Goal: Transaction & Acquisition: Download file/media

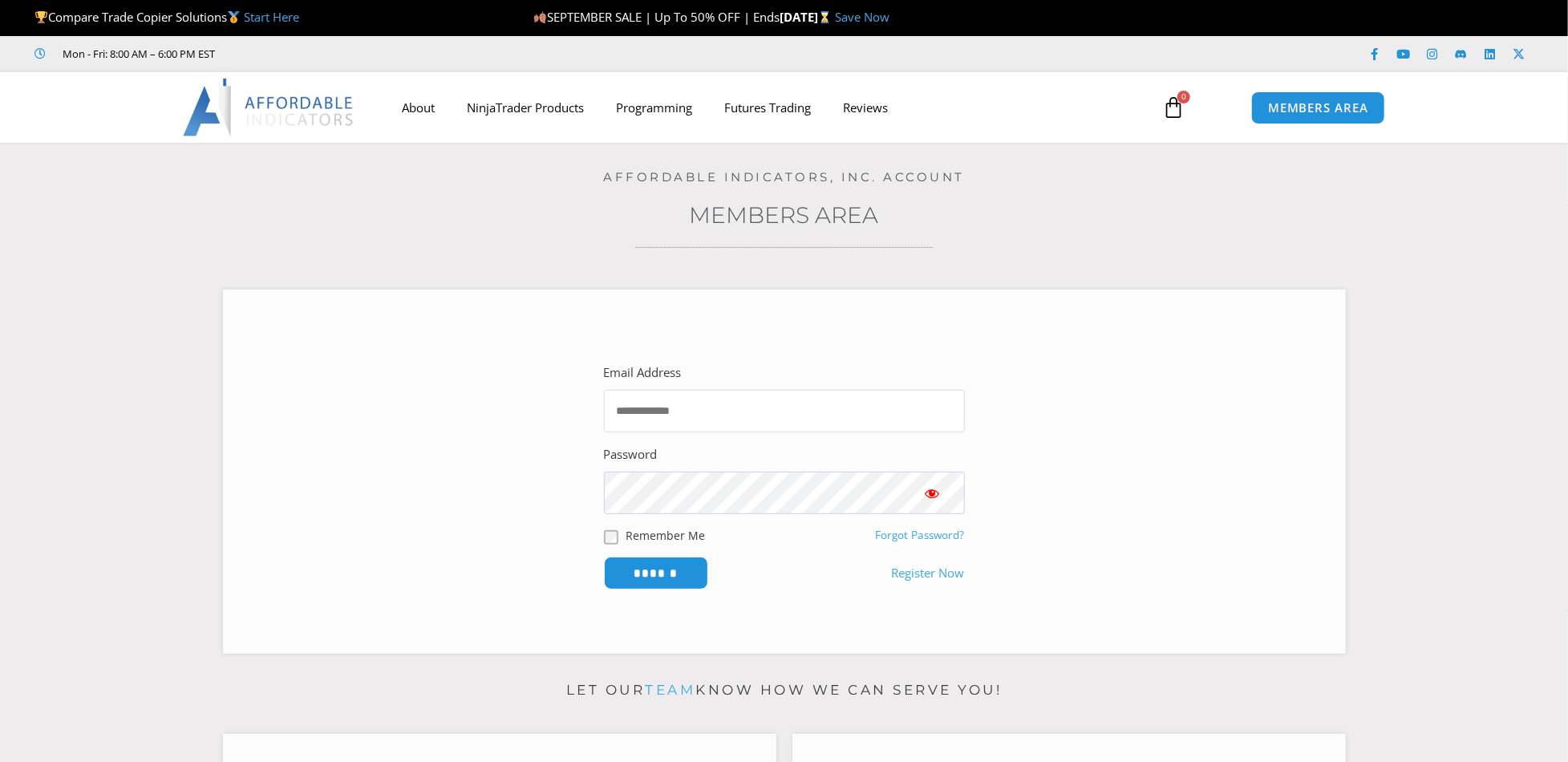
type input "**********"
click at [673, 578] on input "******" at bounding box center [655, 572] width 109 height 34
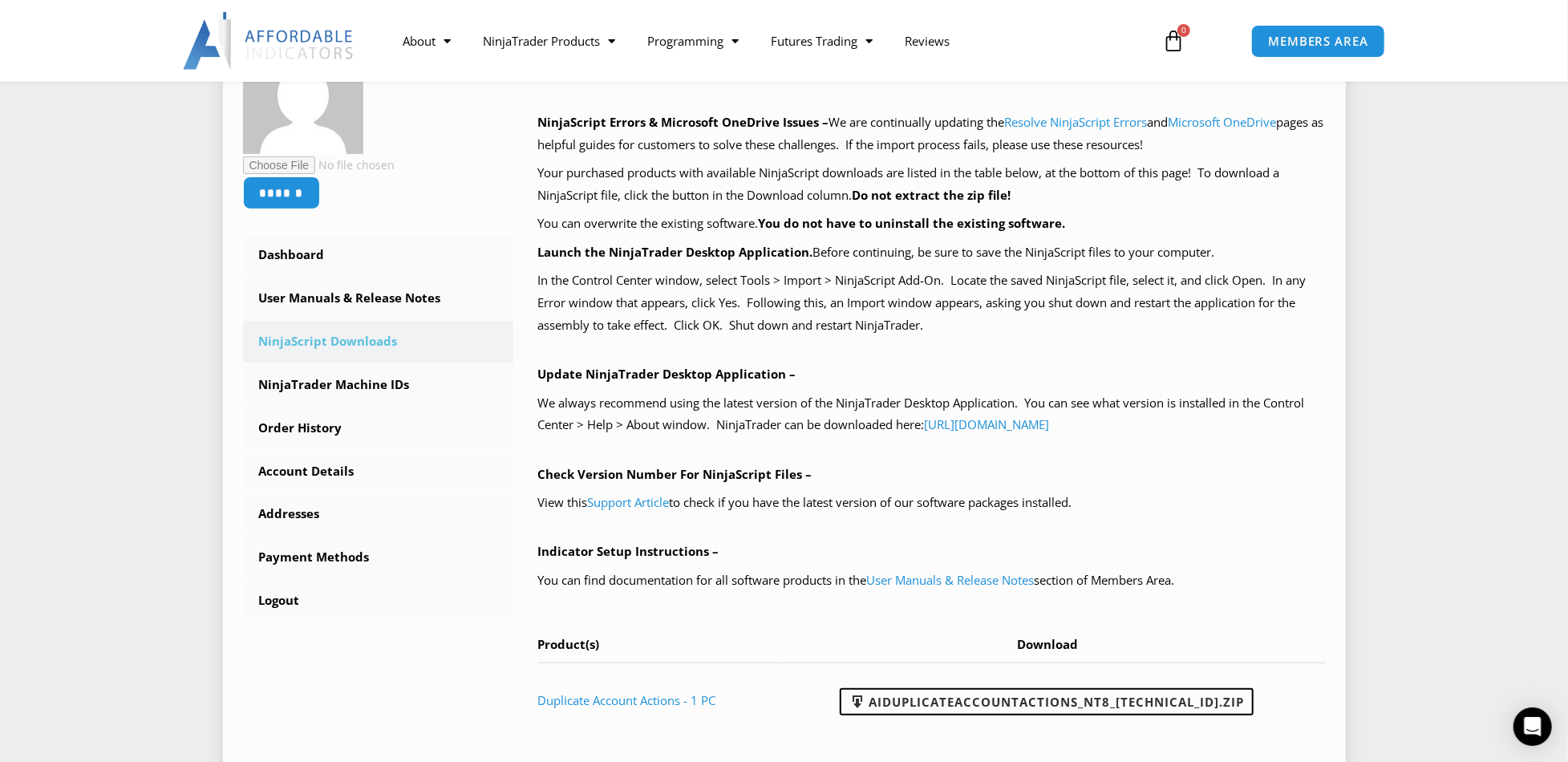
scroll to position [320, 0]
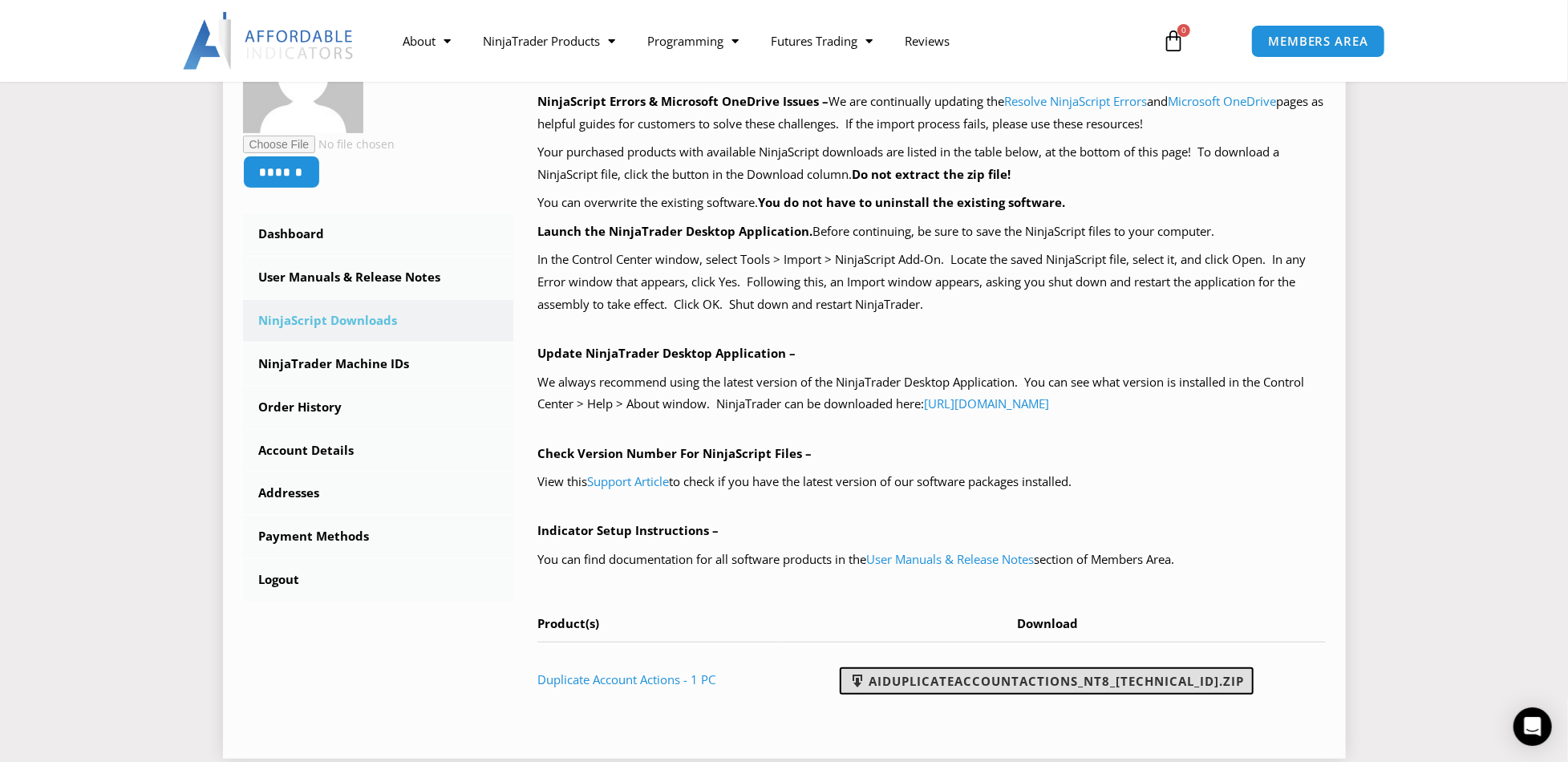
click at [1040, 680] on link "AIDuplicateAccountActions_NT8_[TECHNICAL_ID].zip" at bounding box center [1046, 680] width 414 height 27
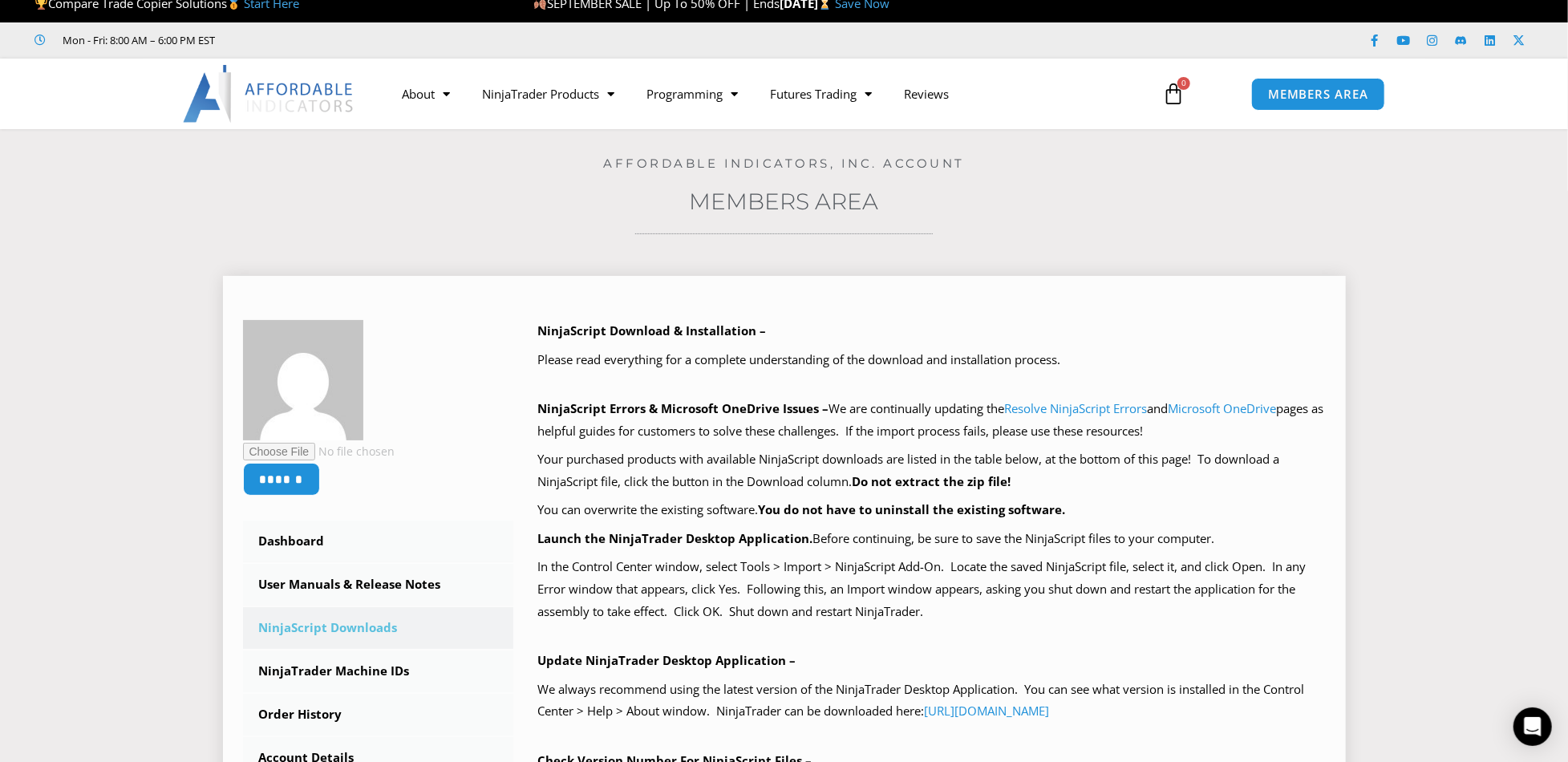
scroll to position [0, 0]
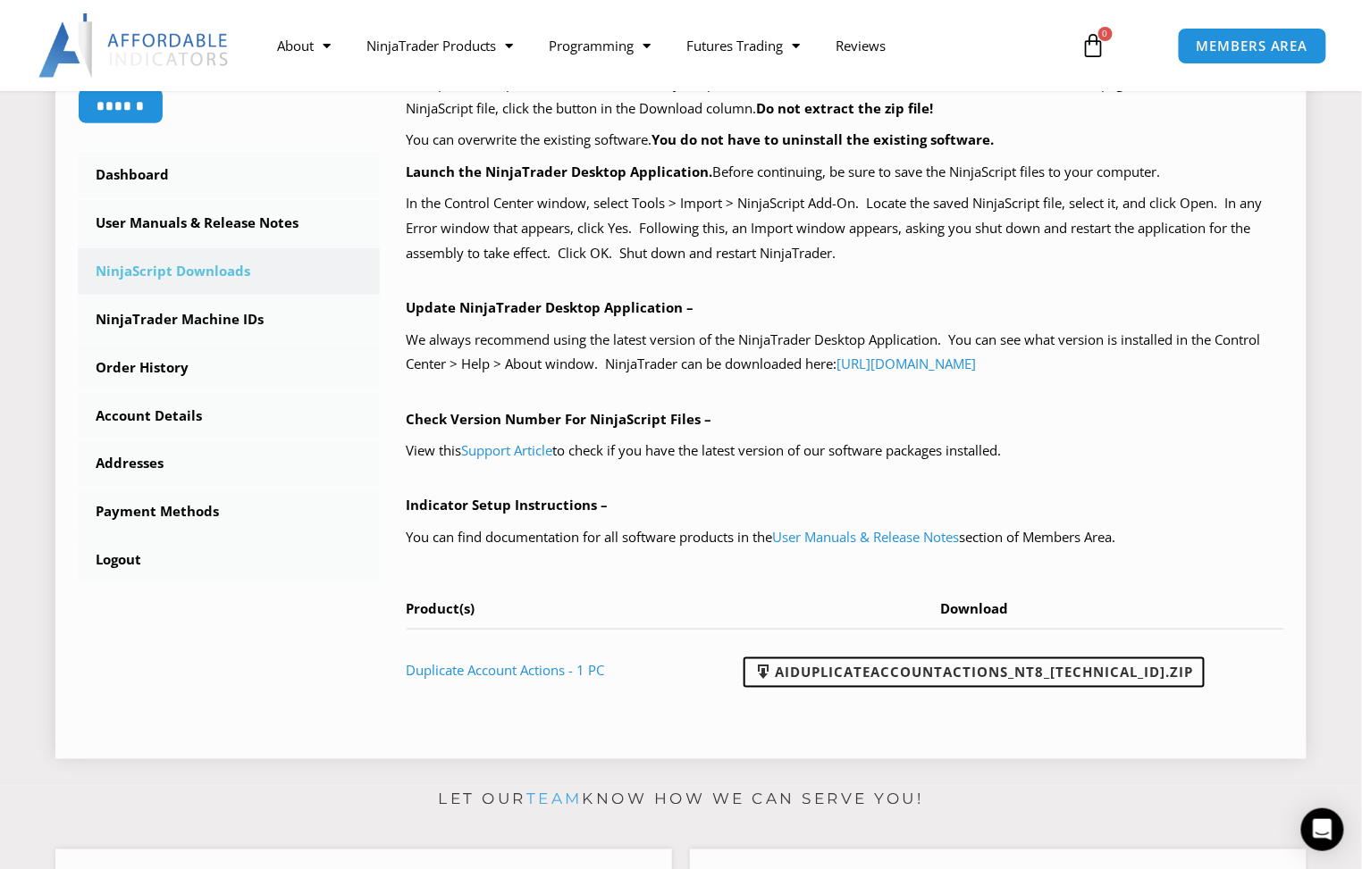
scroll to position [447, 0]
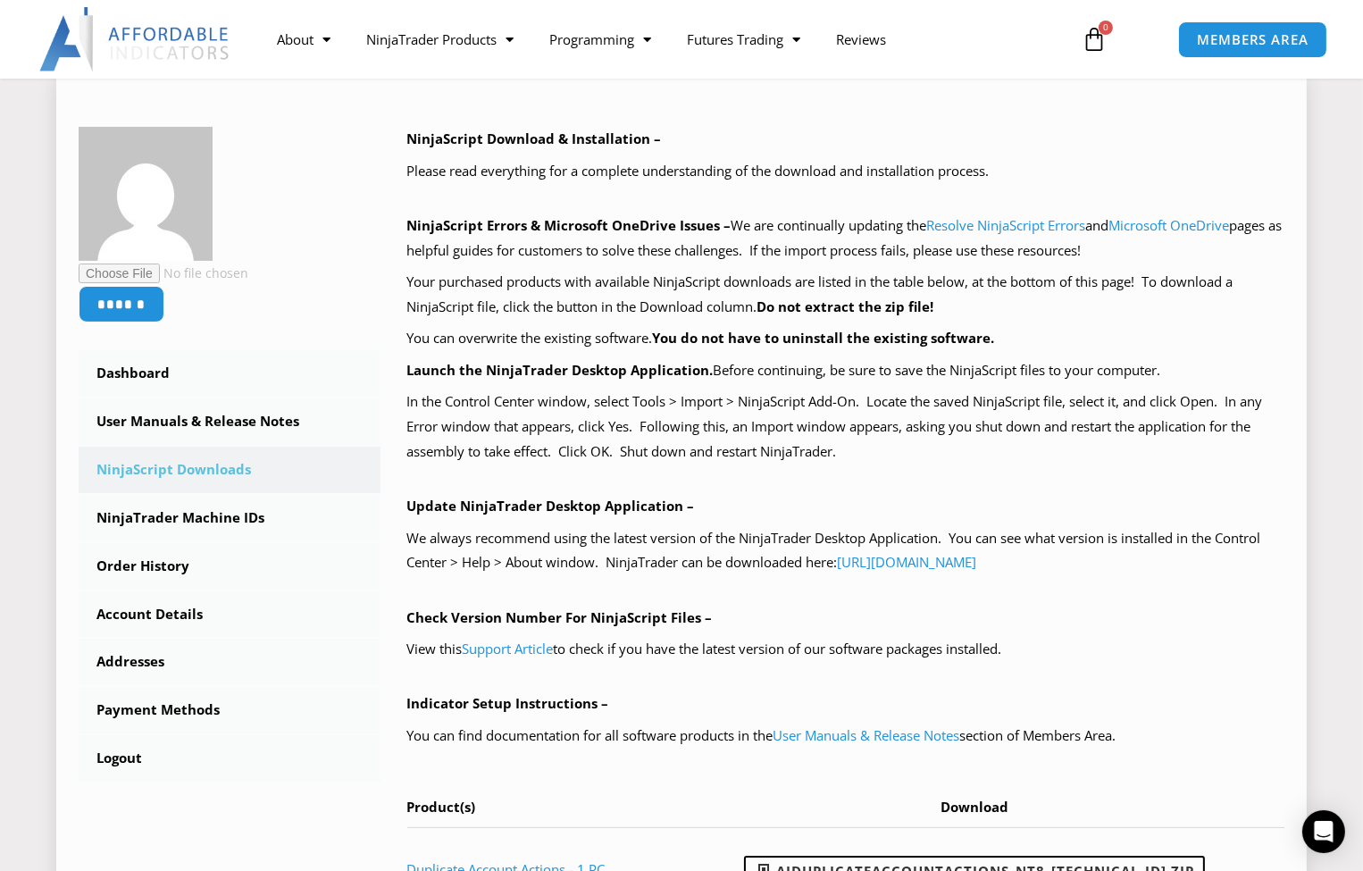
scroll to position [268, 0]
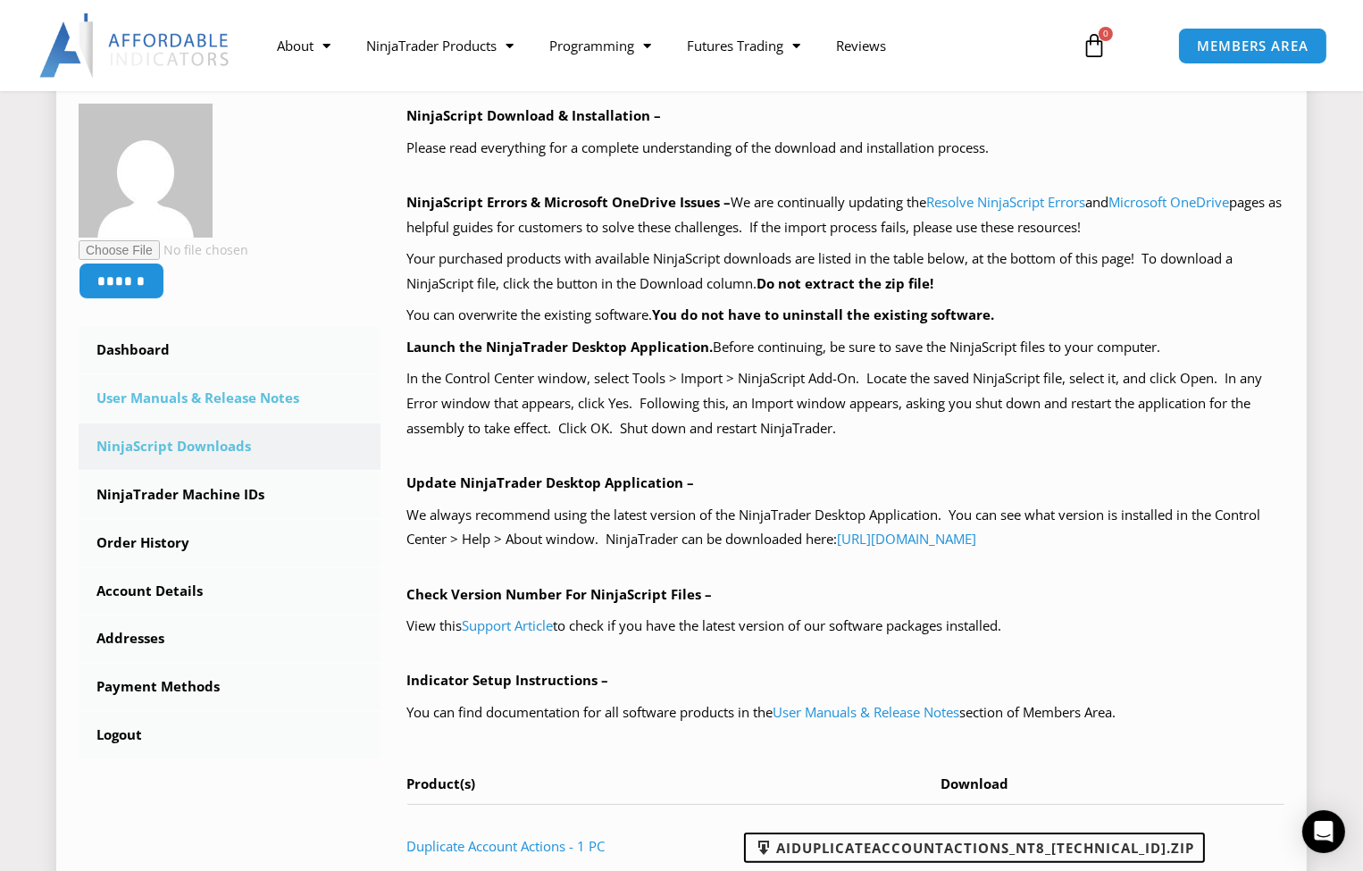
click at [234, 399] on link "User Manuals & Release Notes" at bounding box center [230, 398] width 302 height 46
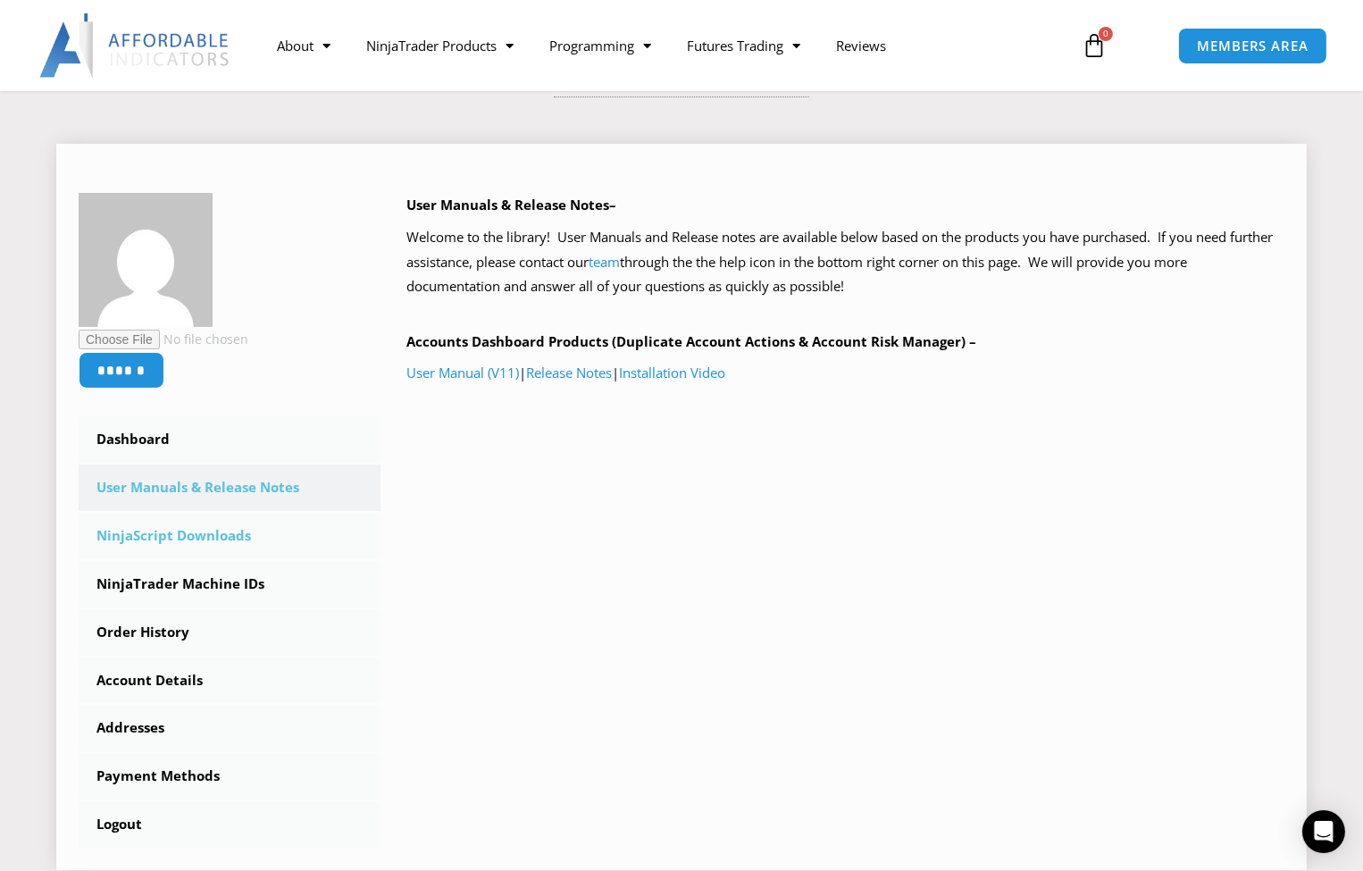
scroll to position [268, 0]
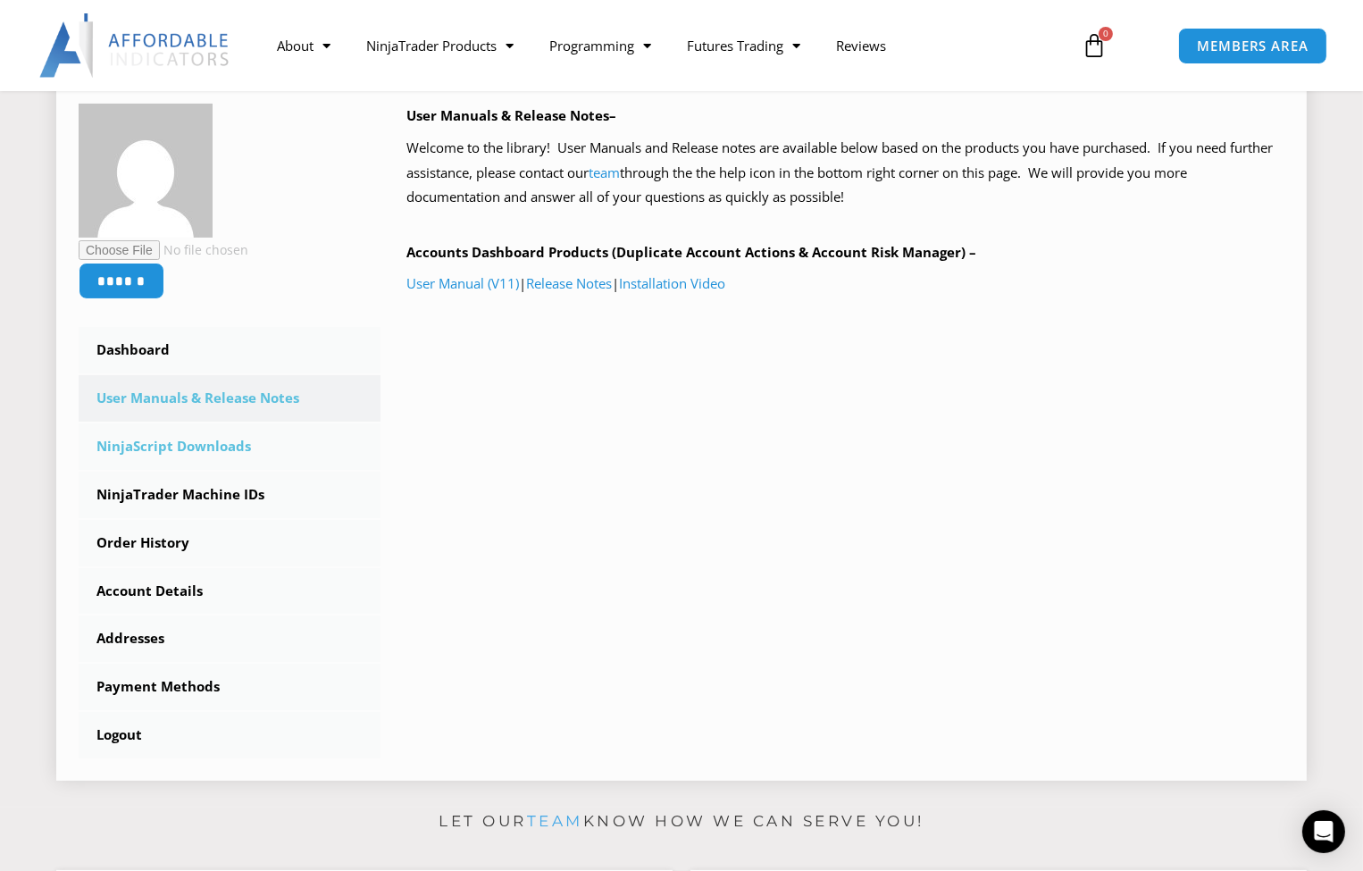
click at [250, 457] on link "NinjaScript Downloads" at bounding box center [230, 447] width 302 height 46
click at [248, 449] on link "NinjaScript Downloads" at bounding box center [230, 447] width 302 height 46
